Goal: Navigation & Orientation: Find specific page/section

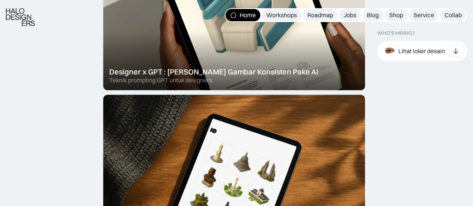
scroll to position [374, 0]
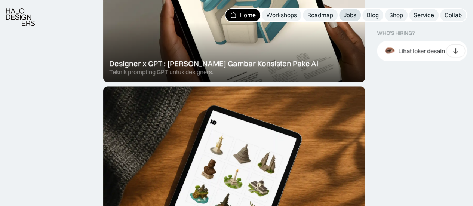
click at [348, 11] on div "Jobs" at bounding box center [349, 15] width 13 height 8
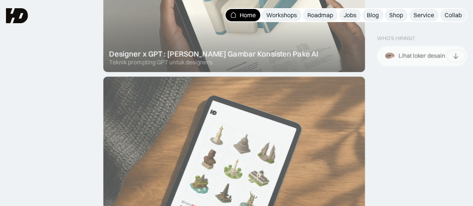
scroll to position [389, 0]
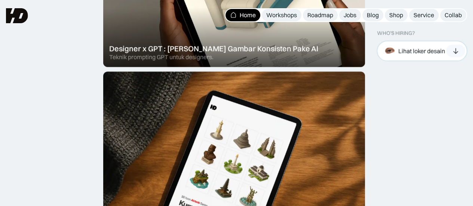
click at [456, 55] on div at bounding box center [455, 50] width 19 height 13
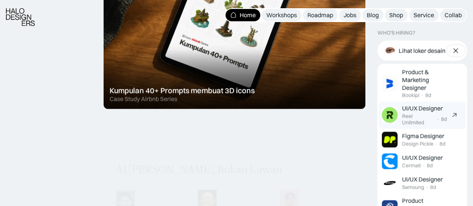
scroll to position [560, 0]
